Goal: Information Seeking & Learning: Learn about a topic

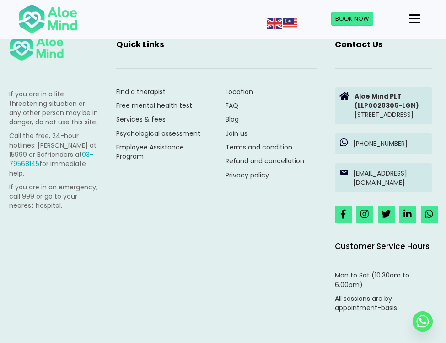
scroll to position [2719, 0]
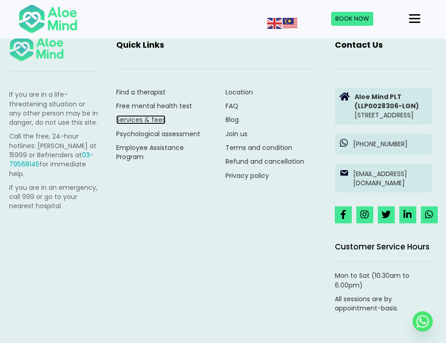
click at [155, 120] on link "Services & fees" at bounding box center [140, 119] width 49 height 9
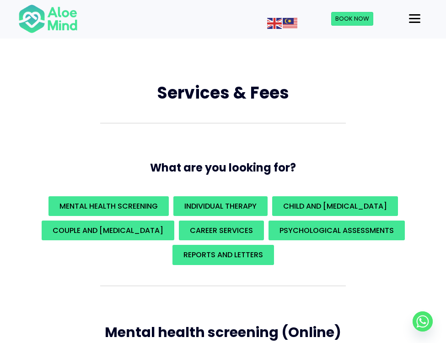
scroll to position [23, 0]
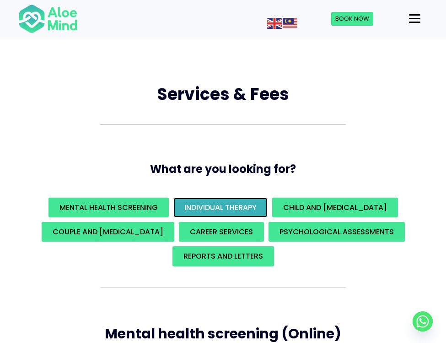
click at [218, 206] on span "Individual Therapy" at bounding box center [221, 207] width 72 height 11
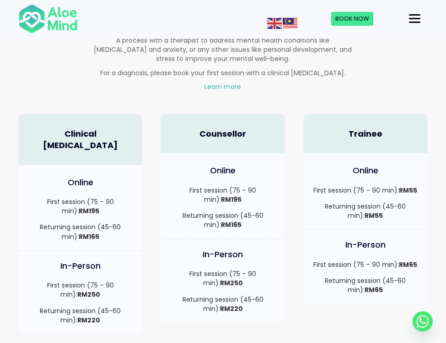
scroll to position [620, 0]
